Goal: Information Seeking & Learning: Learn about a topic

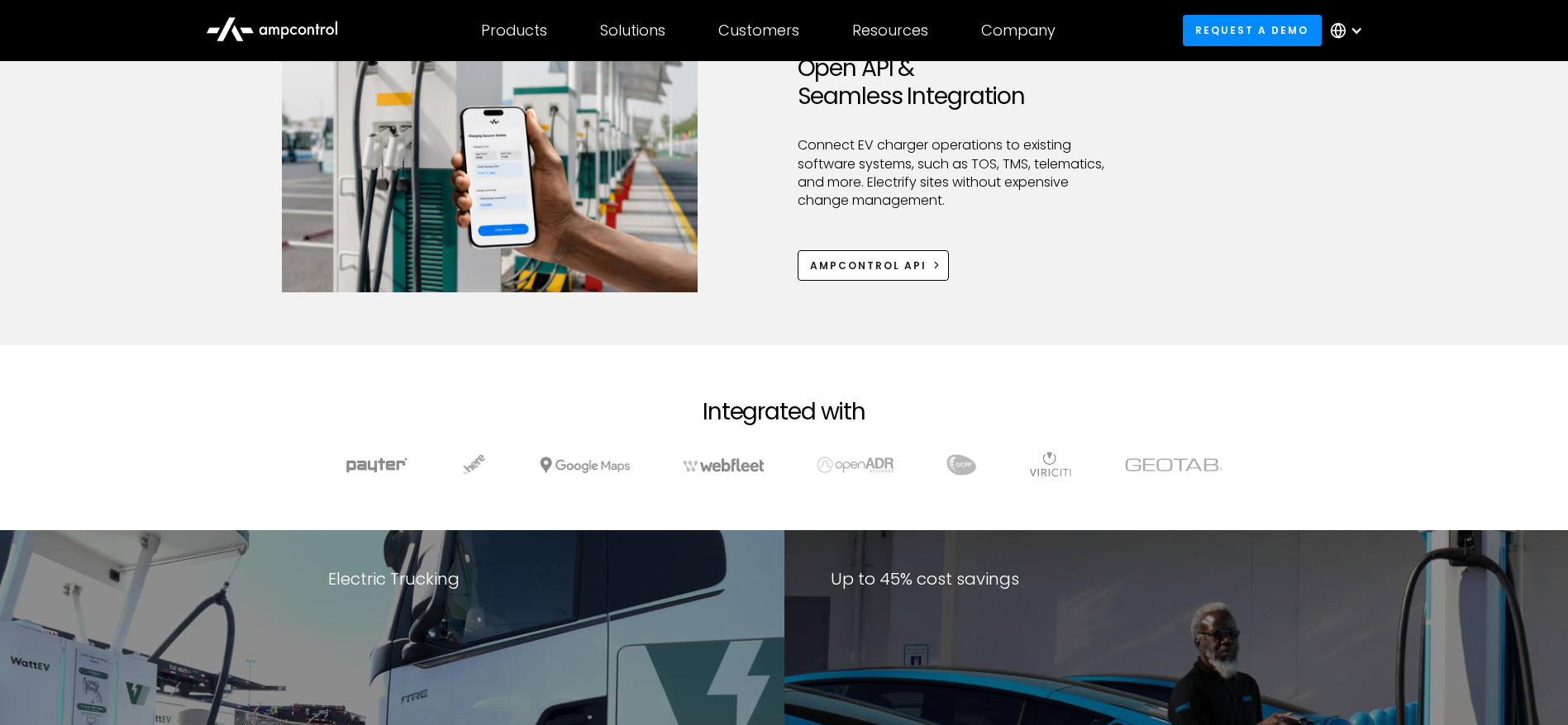
scroll to position [2331, 0]
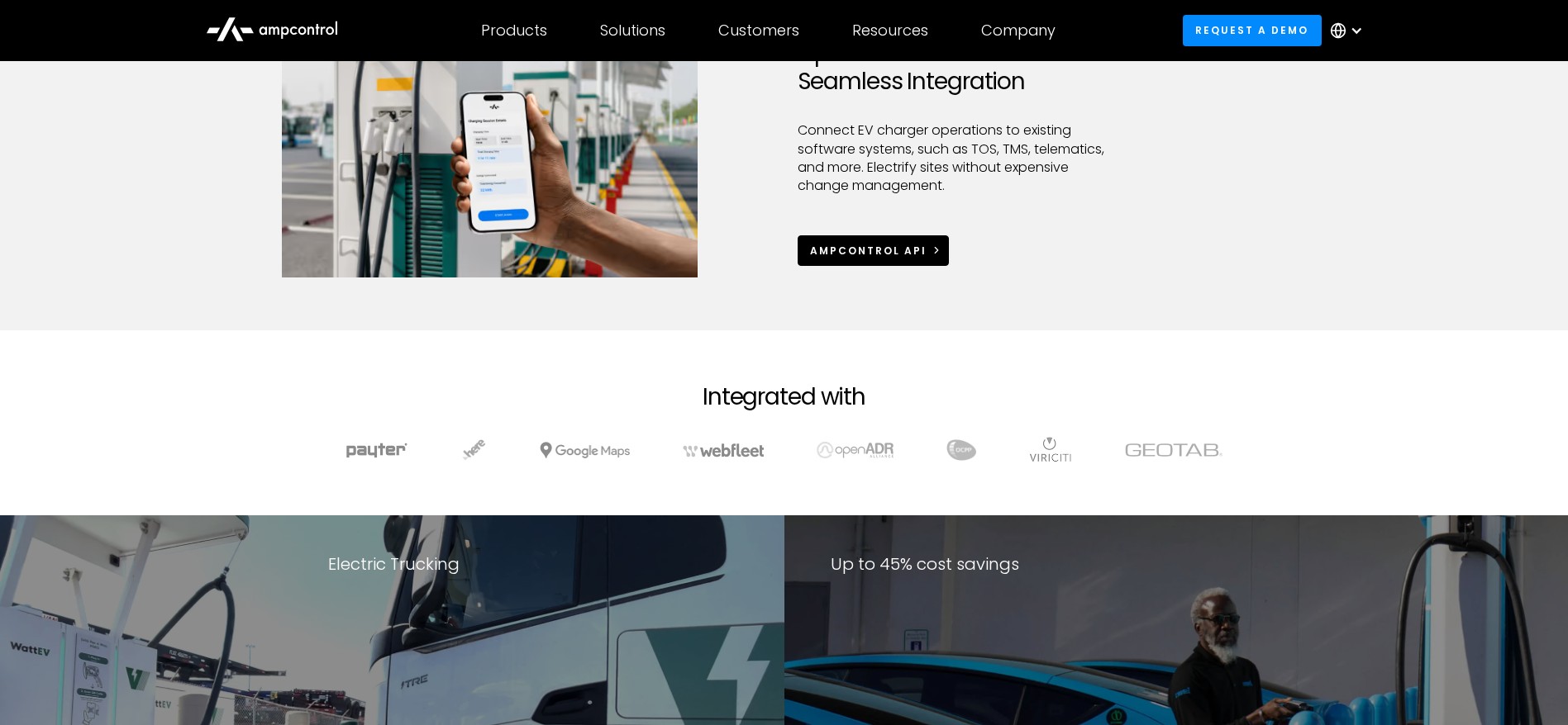
click at [898, 253] on div "Ampcontrol APi" at bounding box center [867, 251] width 116 height 15
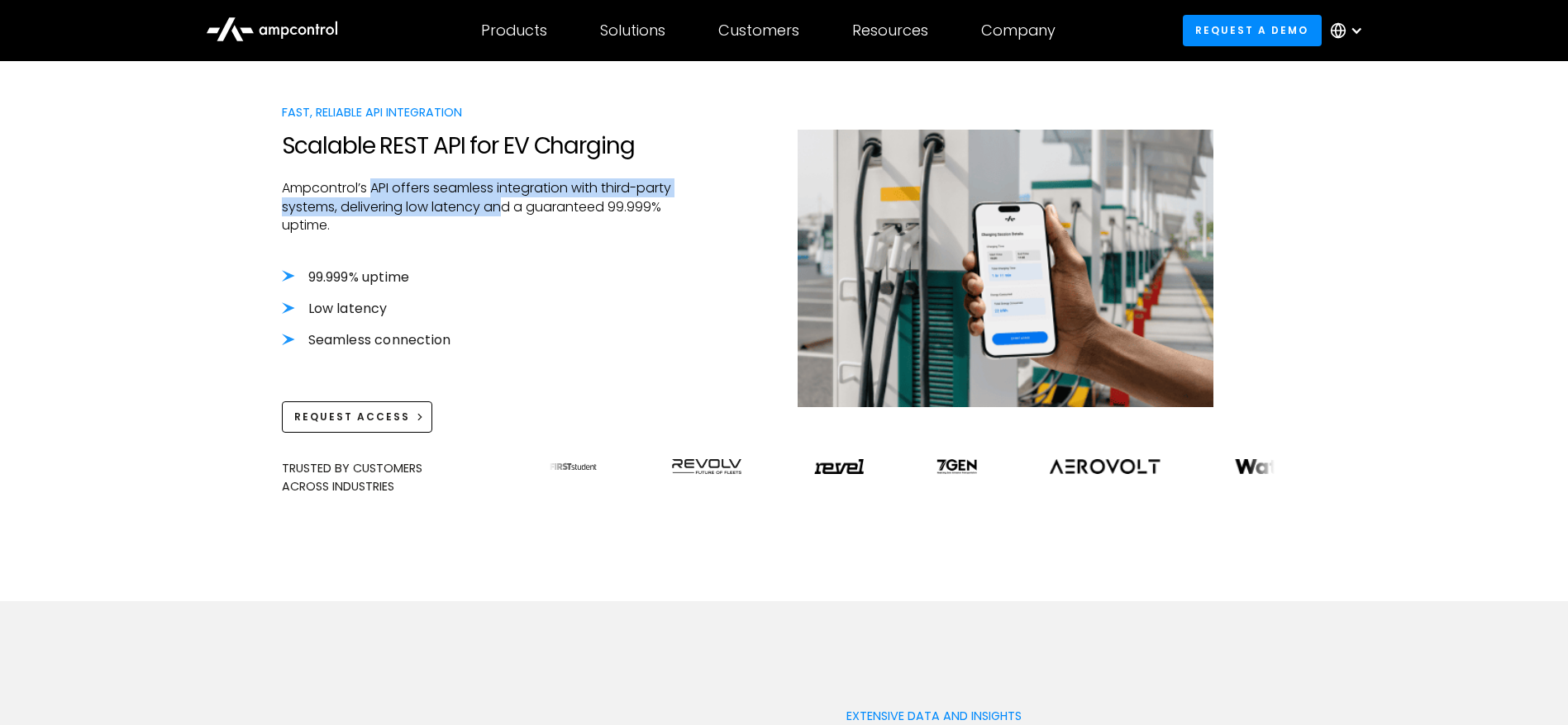
drag, startPoint x: 372, startPoint y: 187, endPoint x: 546, endPoint y: 199, distance: 174.4
click at [546, 199] on p "Ampcontrol’s API offers seamless integration with third-party systems, deliveri…" at bounding box center [478, 207] width 392 height 56
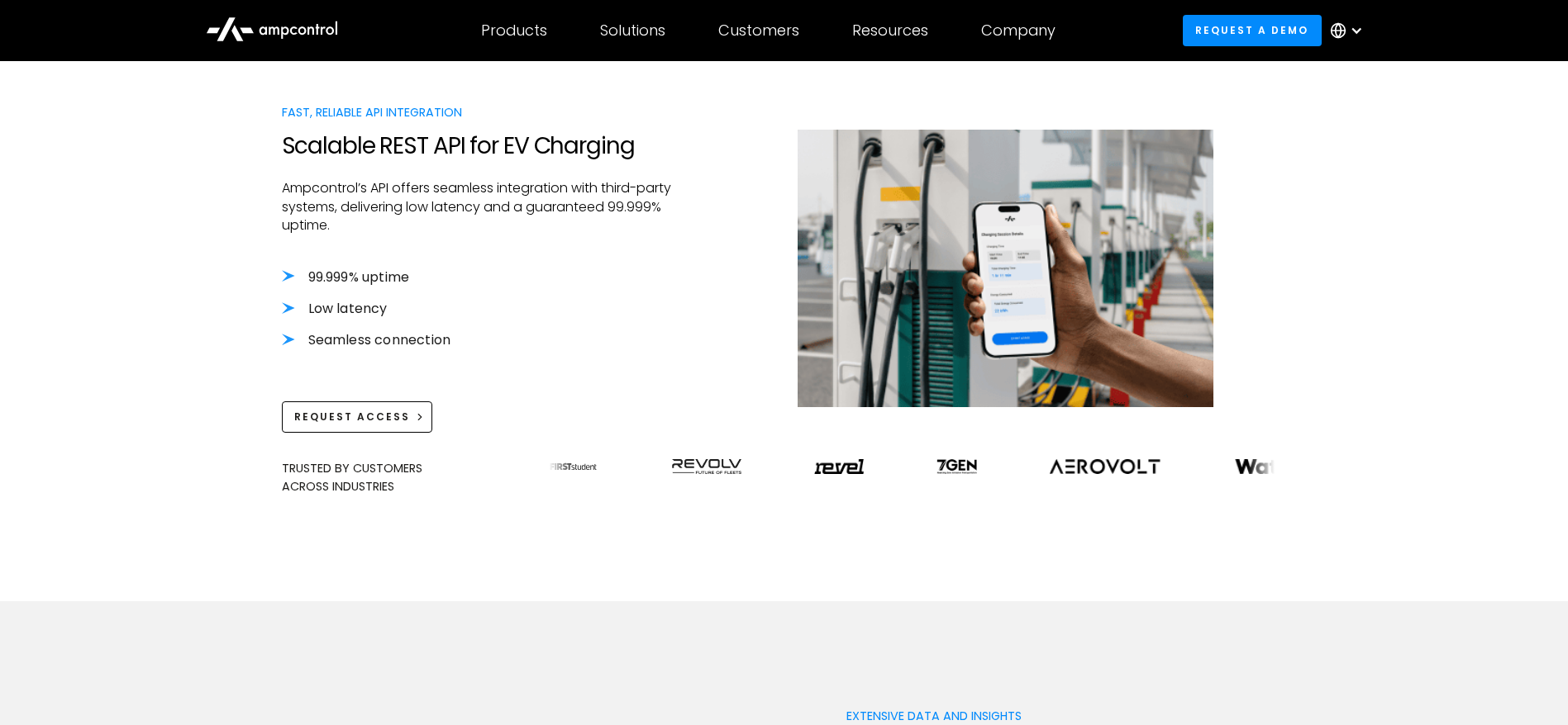
click at [612, 275] on li "99.999% uptime" at bounding box center [478, 277] width 392 height 18
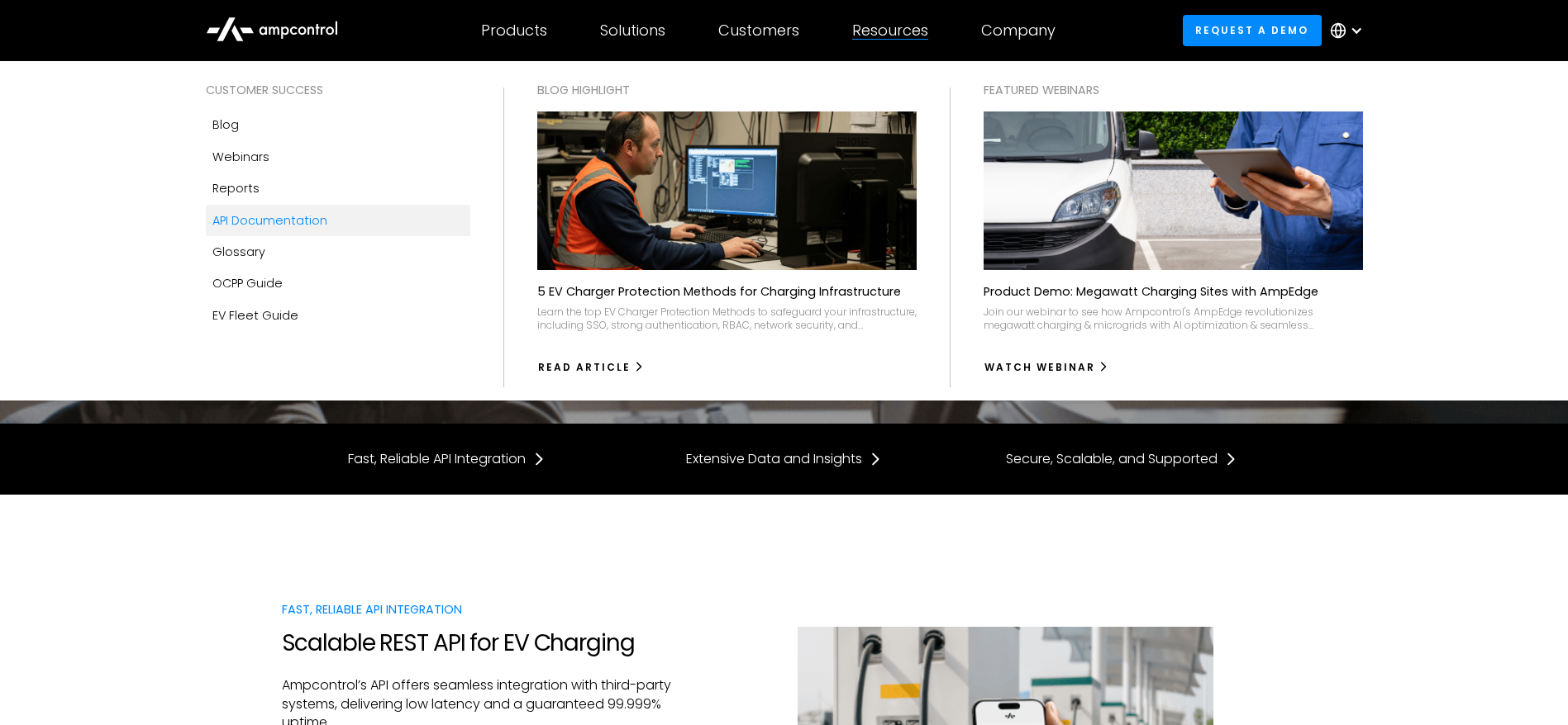
click at [883, 33] on div "Resources" at bounding box center [890, 30] width 76 height 18
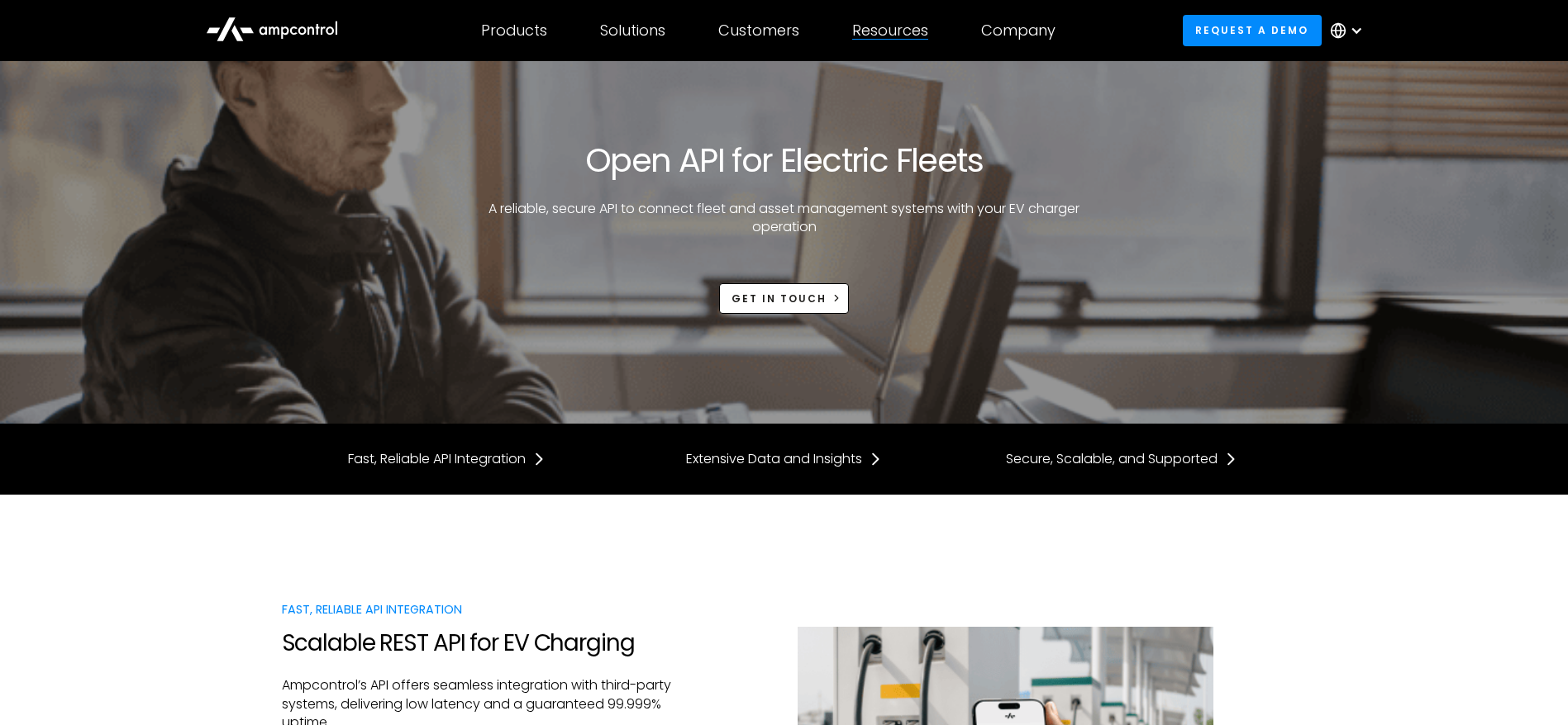
click at [891, 38] on div at bounding box center [890, 38] width 76 height 1
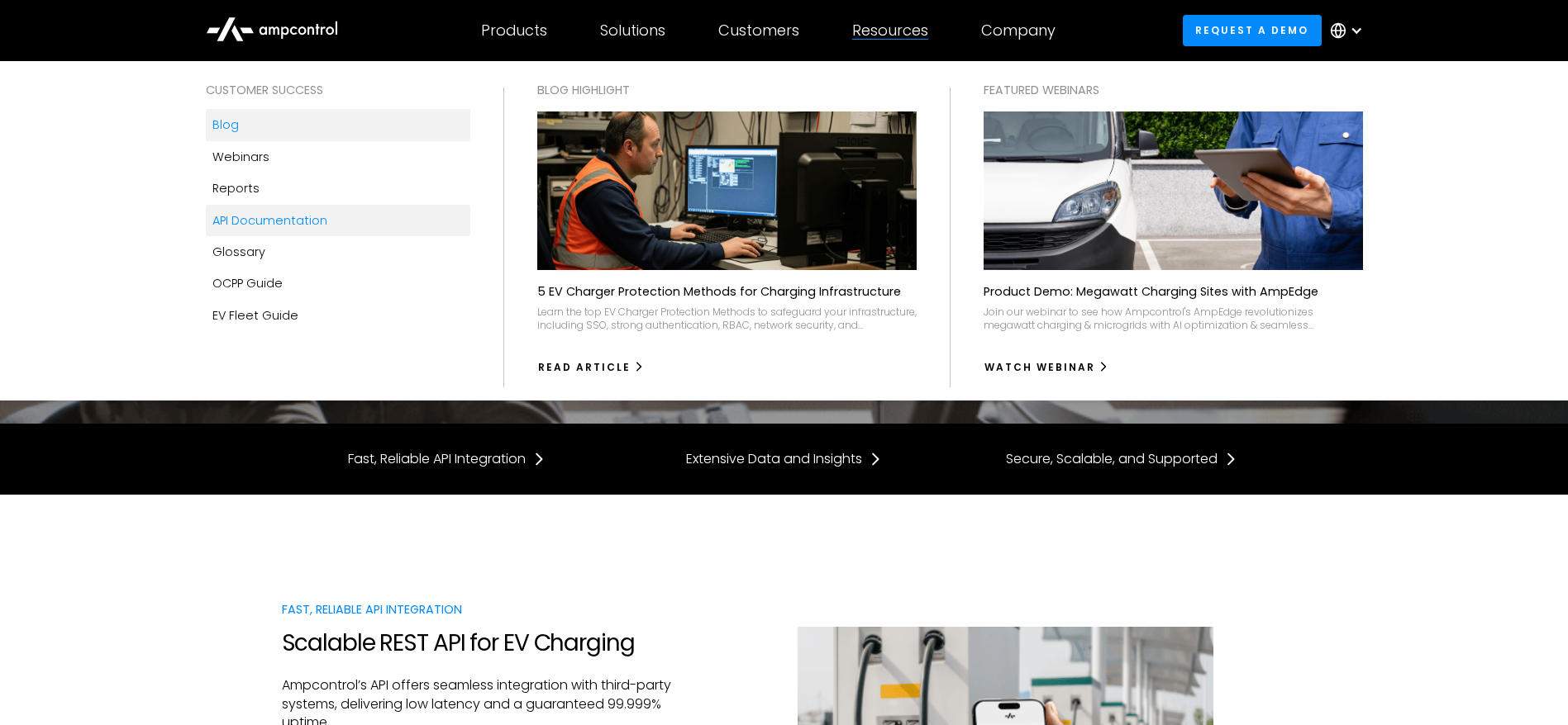
click at [243, 126] on link "Blog" at bounding box center [338, 125] width 265 height 32
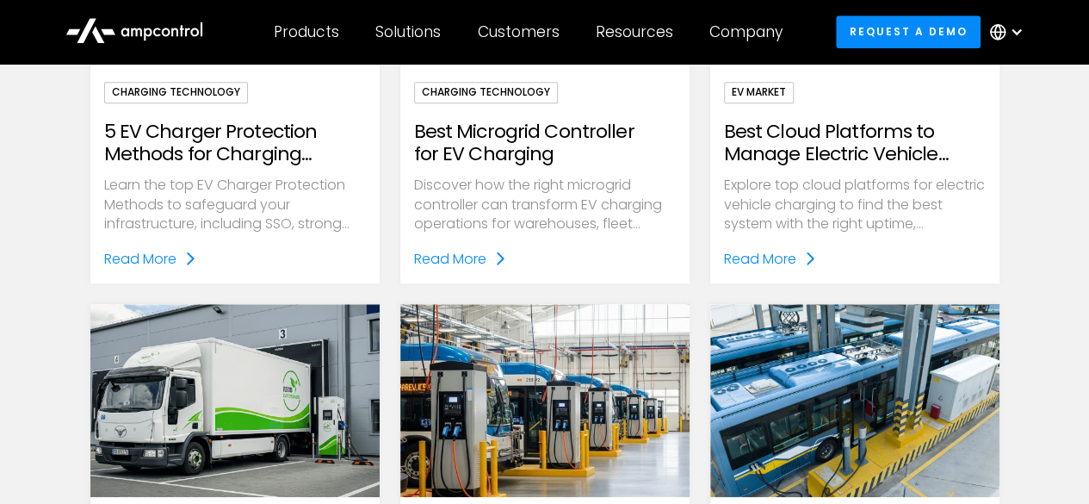
scroll to position [703, 0]
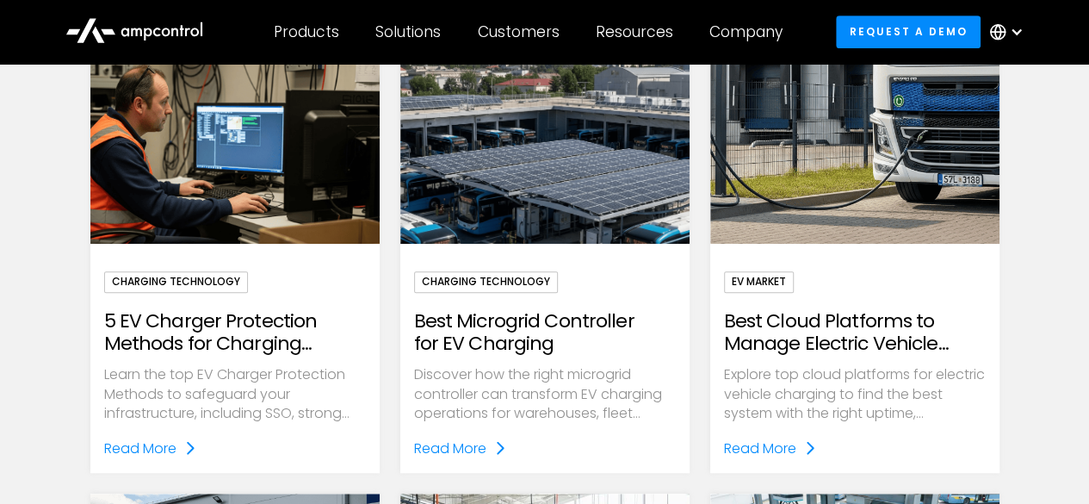
scroll to position [463, 0]
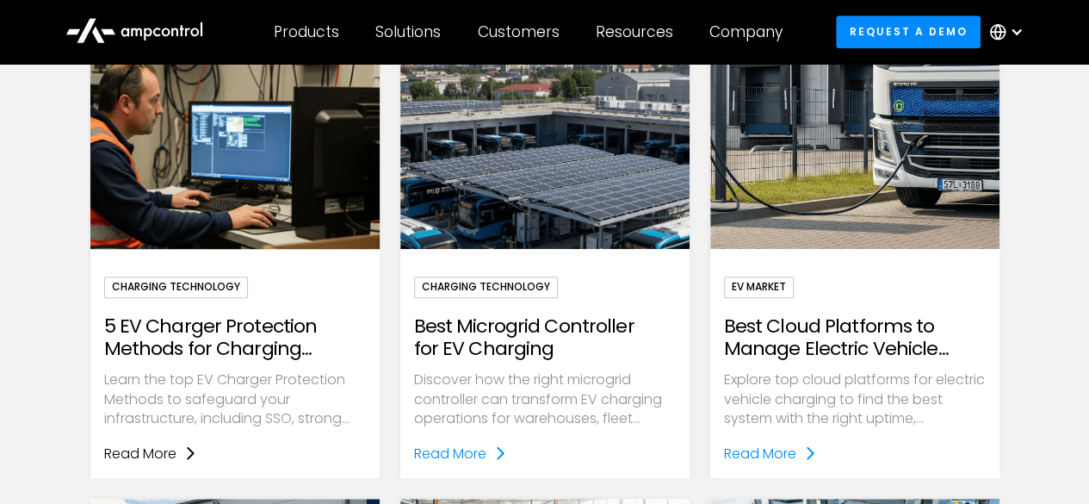
click at [140, 452] on div "Read More" at bounding box center [140, 454] width 72 height 22
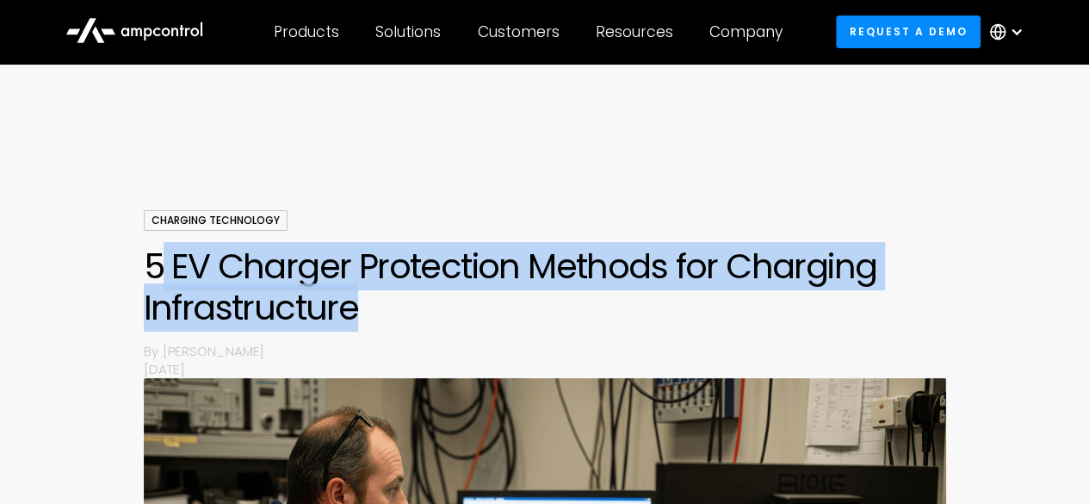
drag, startPoint x: 155, startPoint y: 252, endPoint x: 361, endPoint y: 301, distance: 211.4
click at [361, 301] on h1 "5 EV Charger Protection Methods for Charging Infrastructure" at bounding box center [545, 286] width 803 height 83
click at [351, 307] on h1 "5 EV Charger Protection Methods for Charging Infrastructure" at bounding box center [545, 286] width 803 height 83
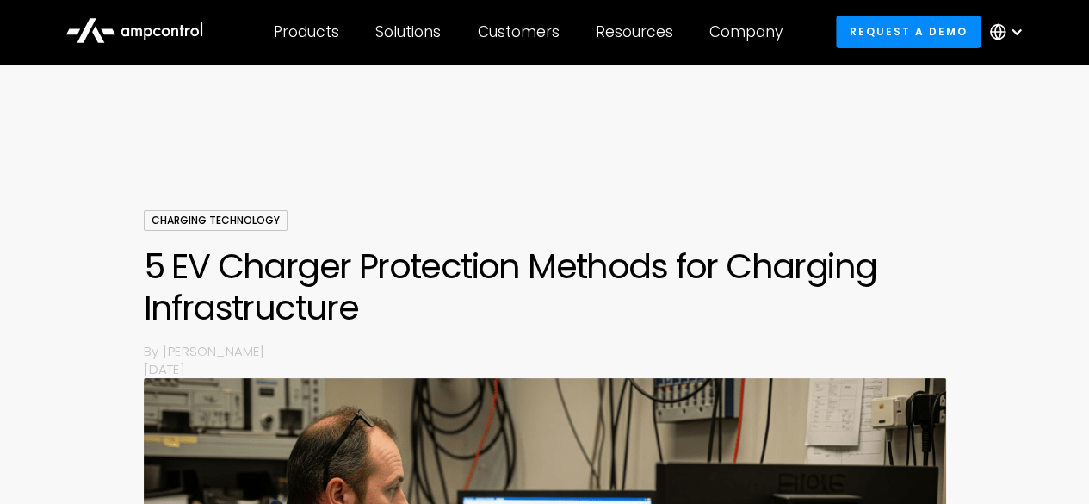
click at [367, 313] on h1 "5 EV Charger Protection Methods for Charging Infrastructure" at bounding box center [545, 286] width 803 height 83
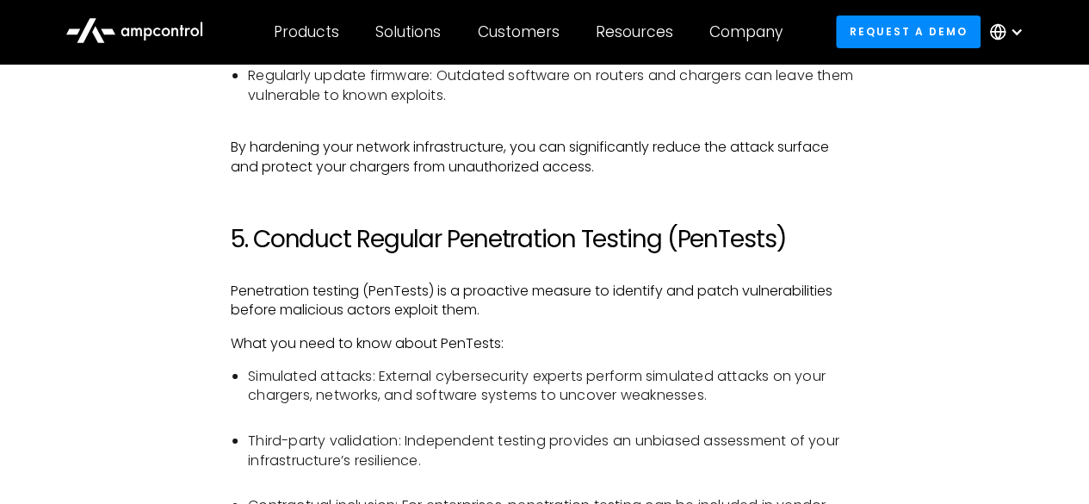
scroll to position [3089, 0]
